Goal: Task Accomplishment & Management: Complete application form

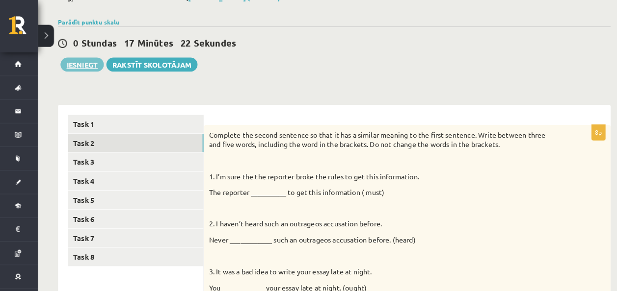
scroll to position [63, 0]
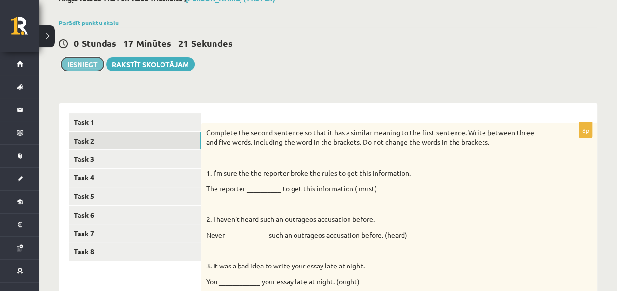
click at [88, 62] on button "Iesniegt" at bounding box center [82, 64] width 42 height 14
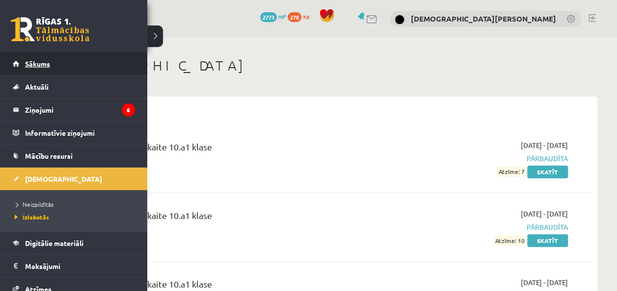
click at [26, 63] on span "Sākums" at bounding box center [37, 63] width 25 height 9
